Goal: Find specific page/section

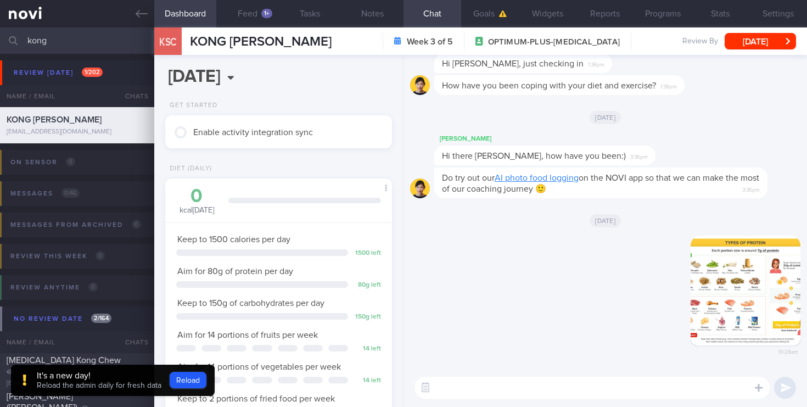
scroll to position [119, 207]
drag, startPoint x: 70, startPoint y: 43, endPoint x: 0, endPoint y: 37, distance: 70.0
click at [0, 37] on input "kong" at bounding box center [403, 40] width 807 height 26
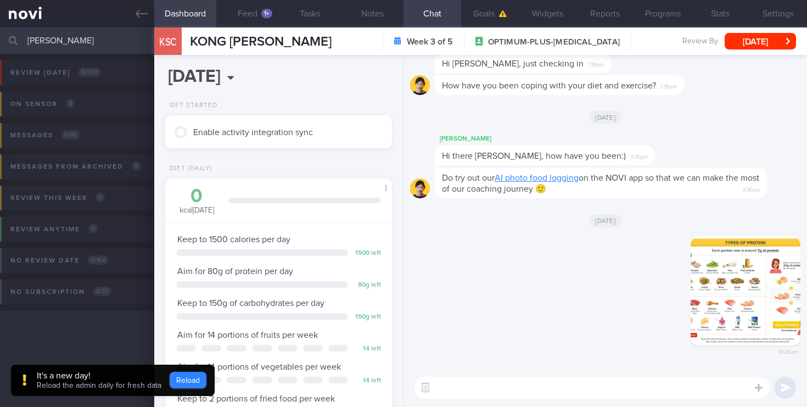
type input "[PERSON_NAME]"
click at [194, 382] on button "Reload" at bounding box center [188, 380] width 37 height 16
